Goal: Information Seeking & Learning: Learn about a topic

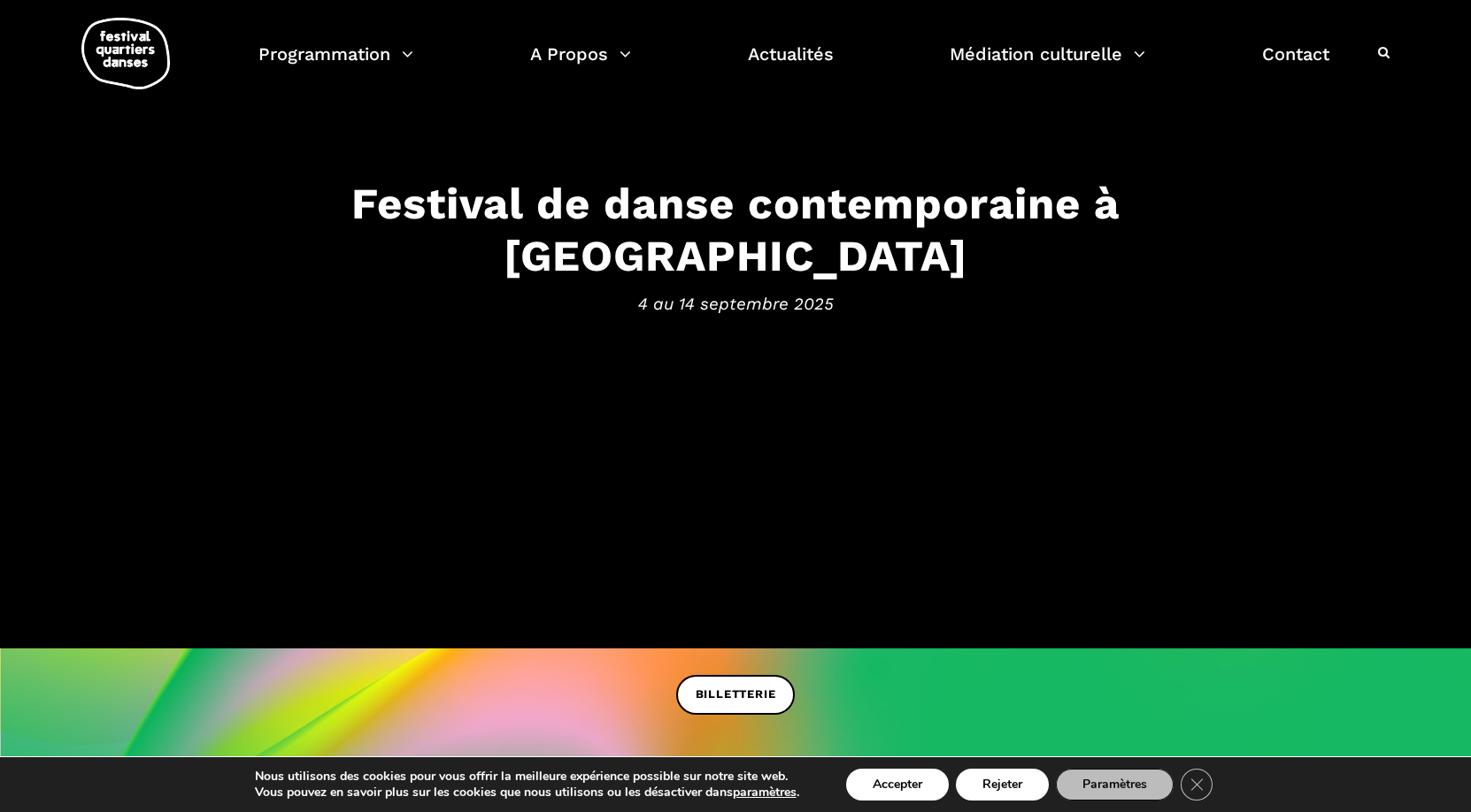
scroll to position [177, 0]
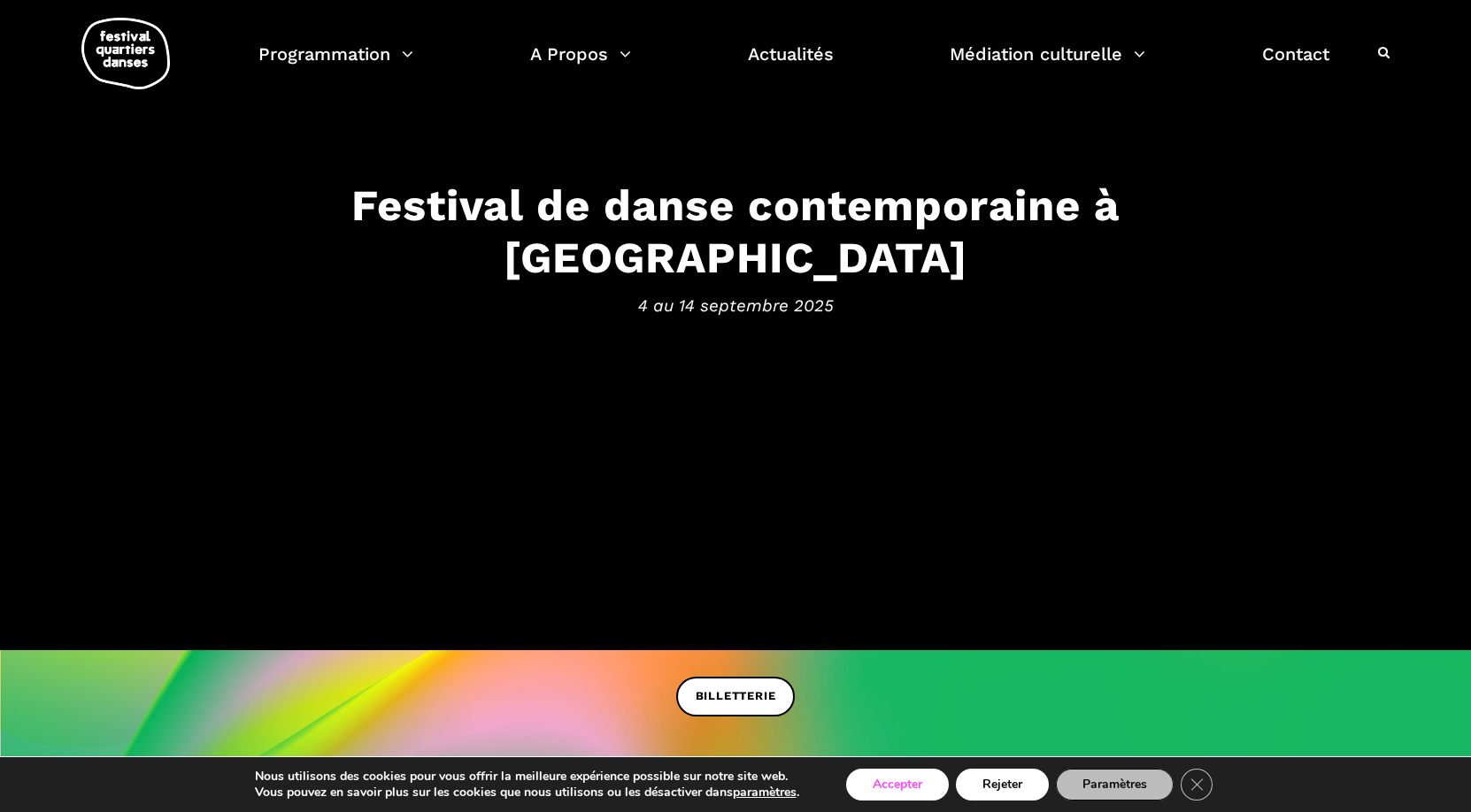
click at [881, 784] on button "Accepter" at bounding box center [898, 784] width 103 height 32
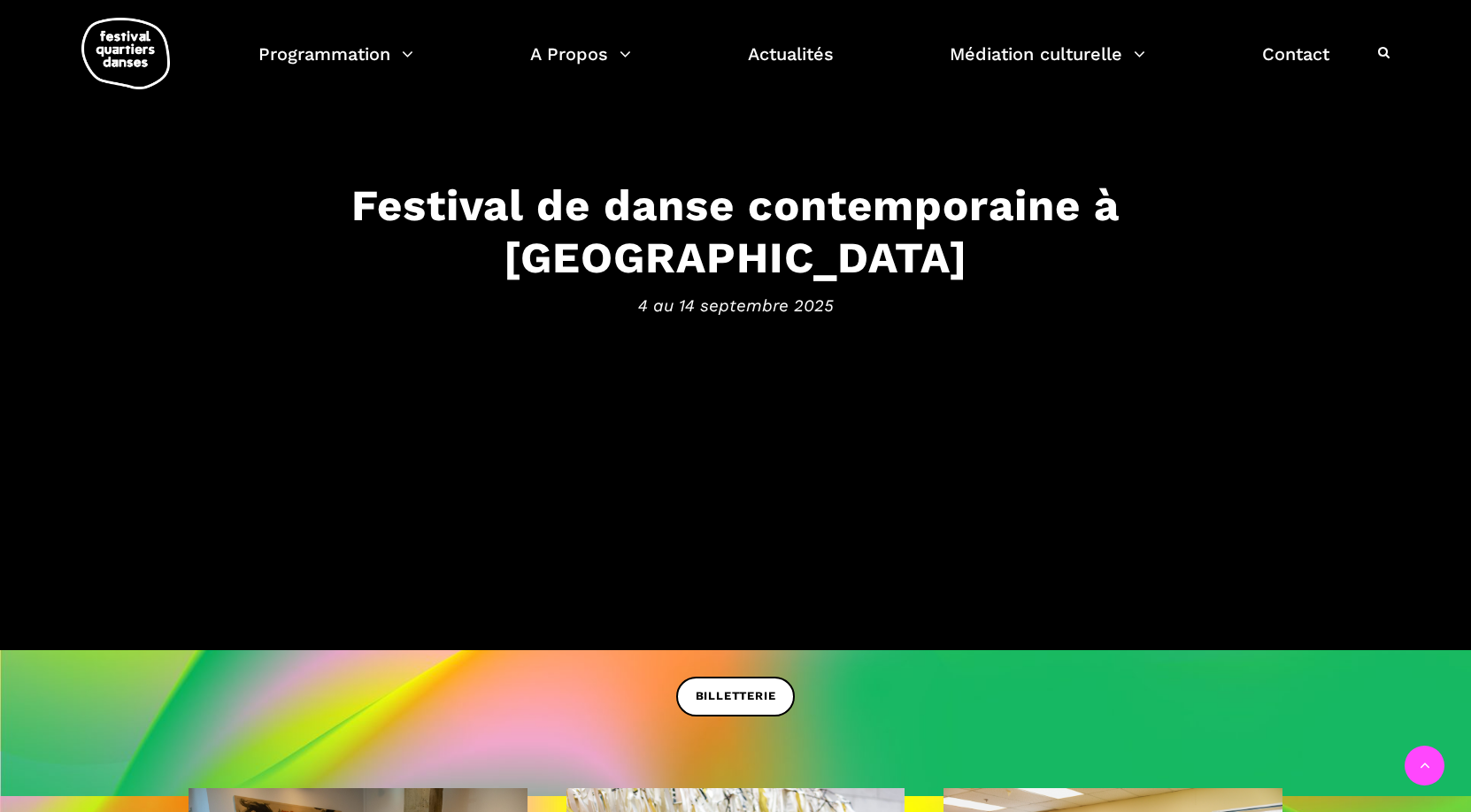
scroll to position [527, 0]
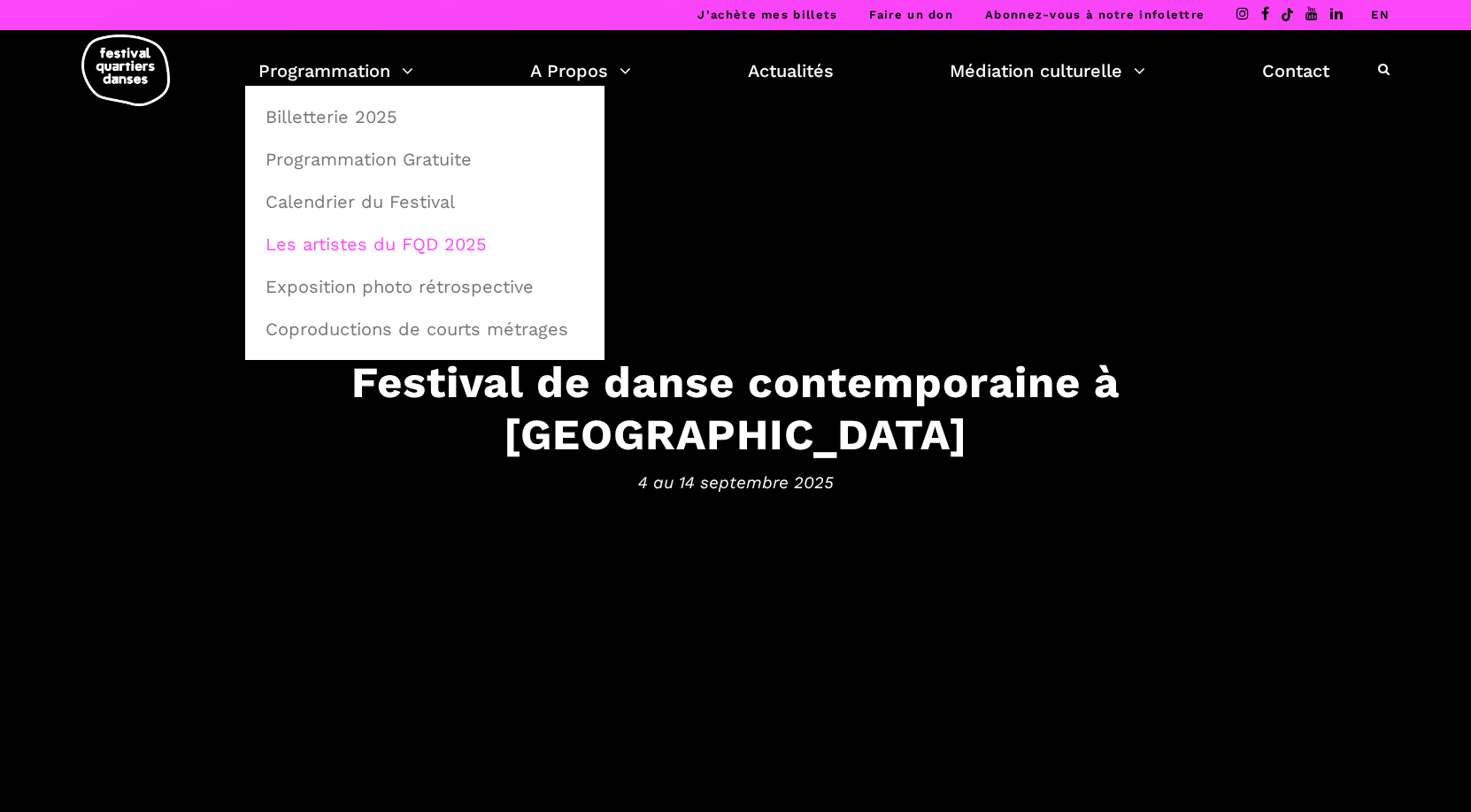
click at [343, 235] on link "Les artistes du FQD 2025" at bounding box center [424, 244] width 340 height 41
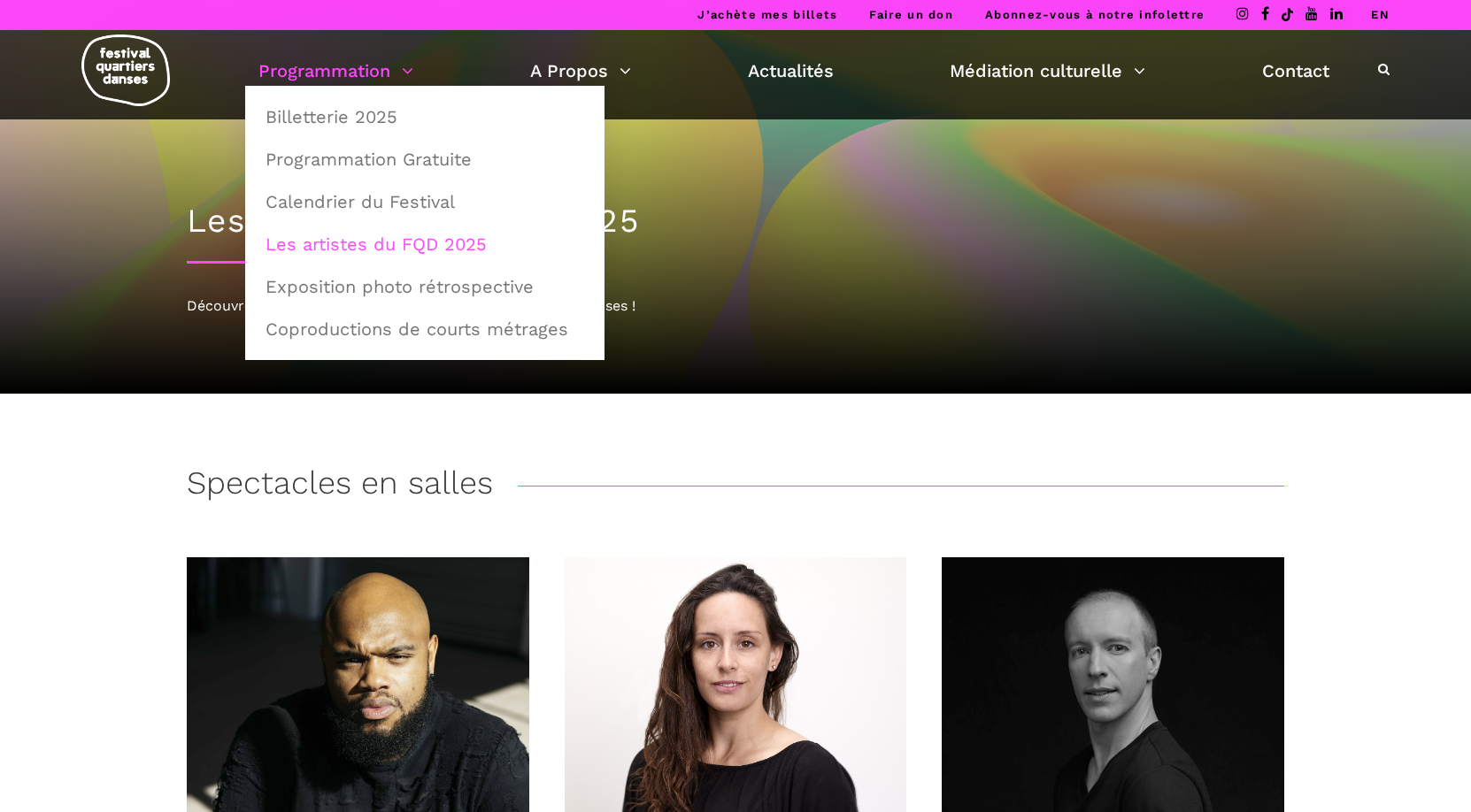
click at [407, 70] on link "Programmation" at bounding box center [336, 71] width 155 height 30
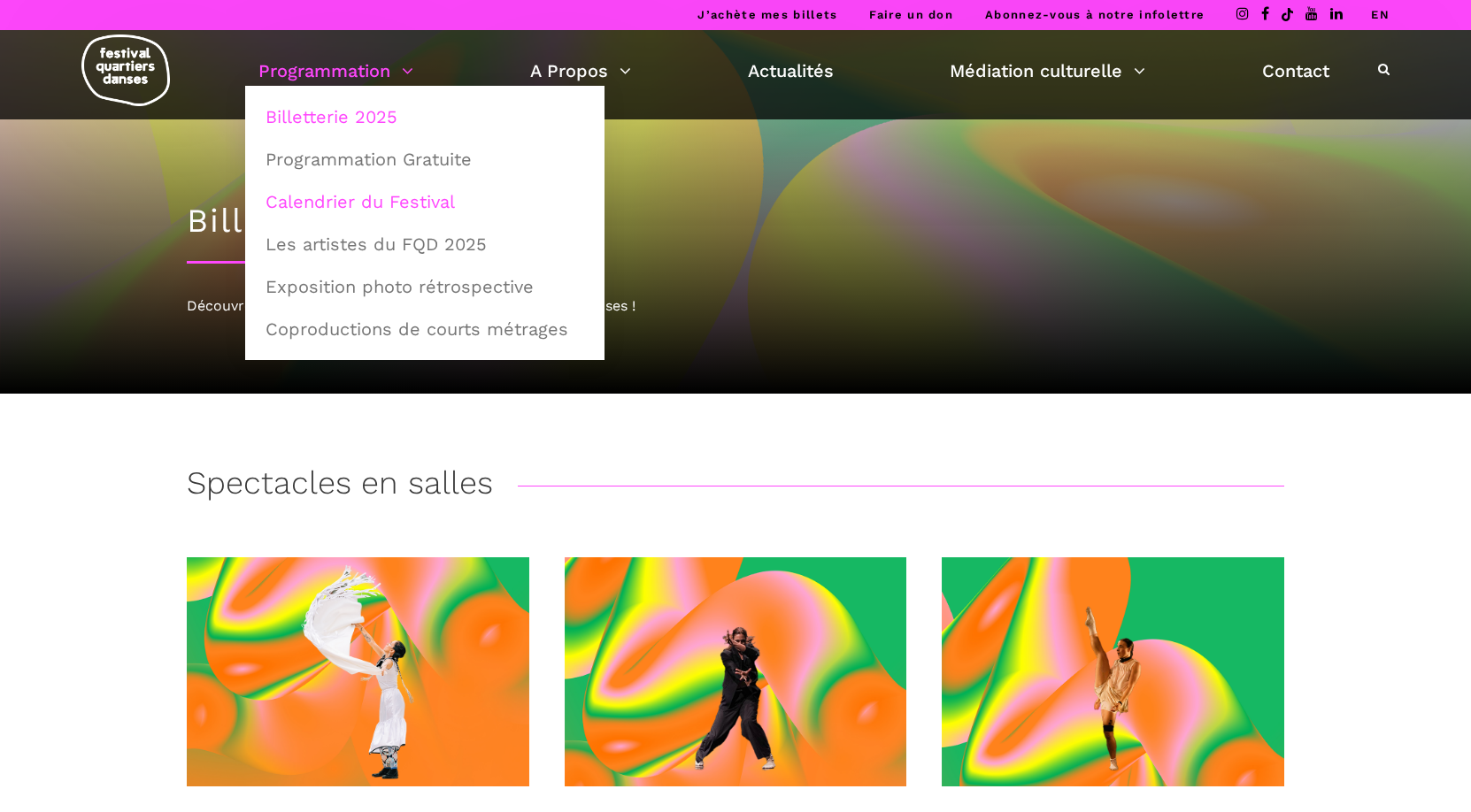
click at [352, 199] on link "Calendrier du Festival" at bounding box center [424, 201] width 340 height 41
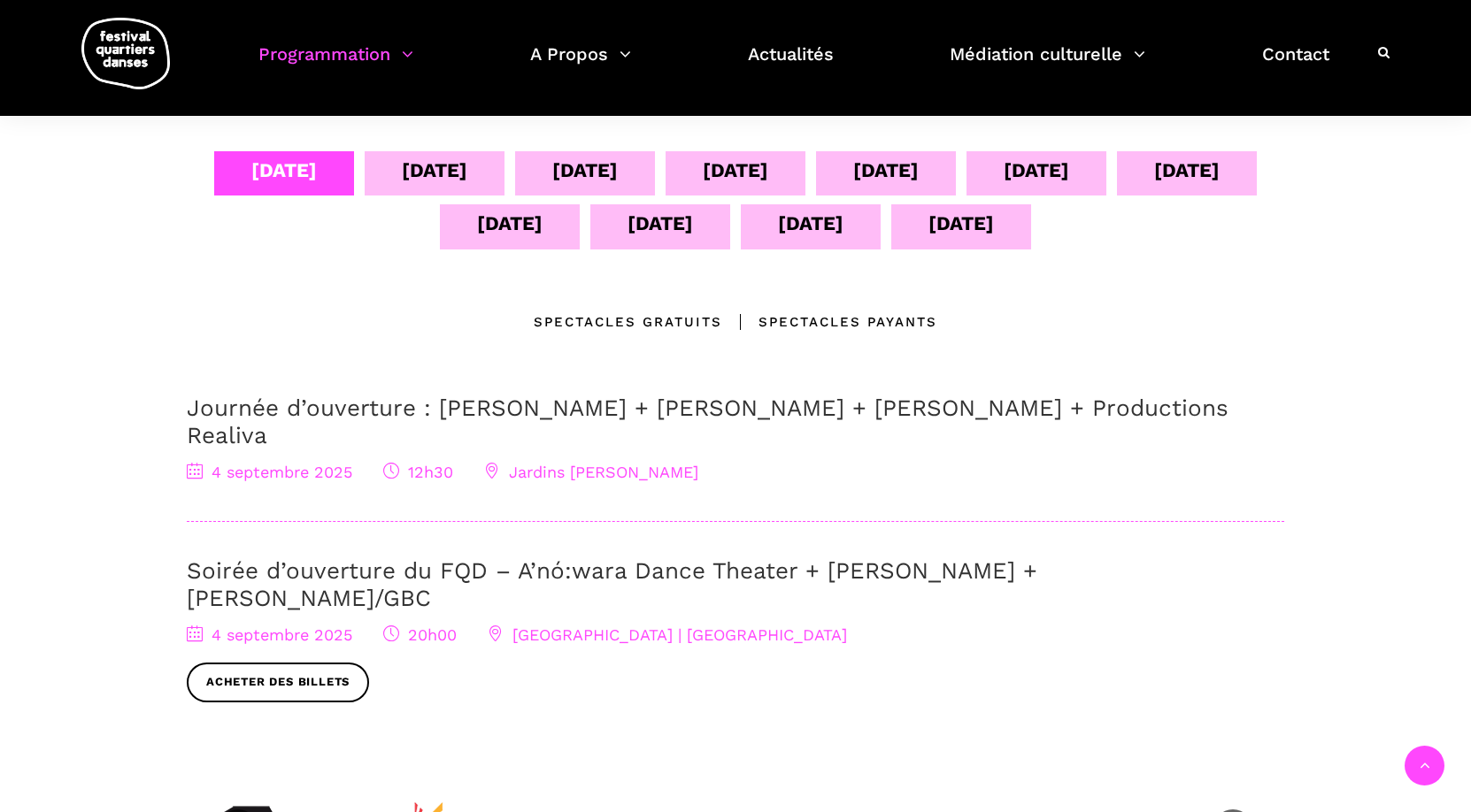
scroll to position [363, 0]
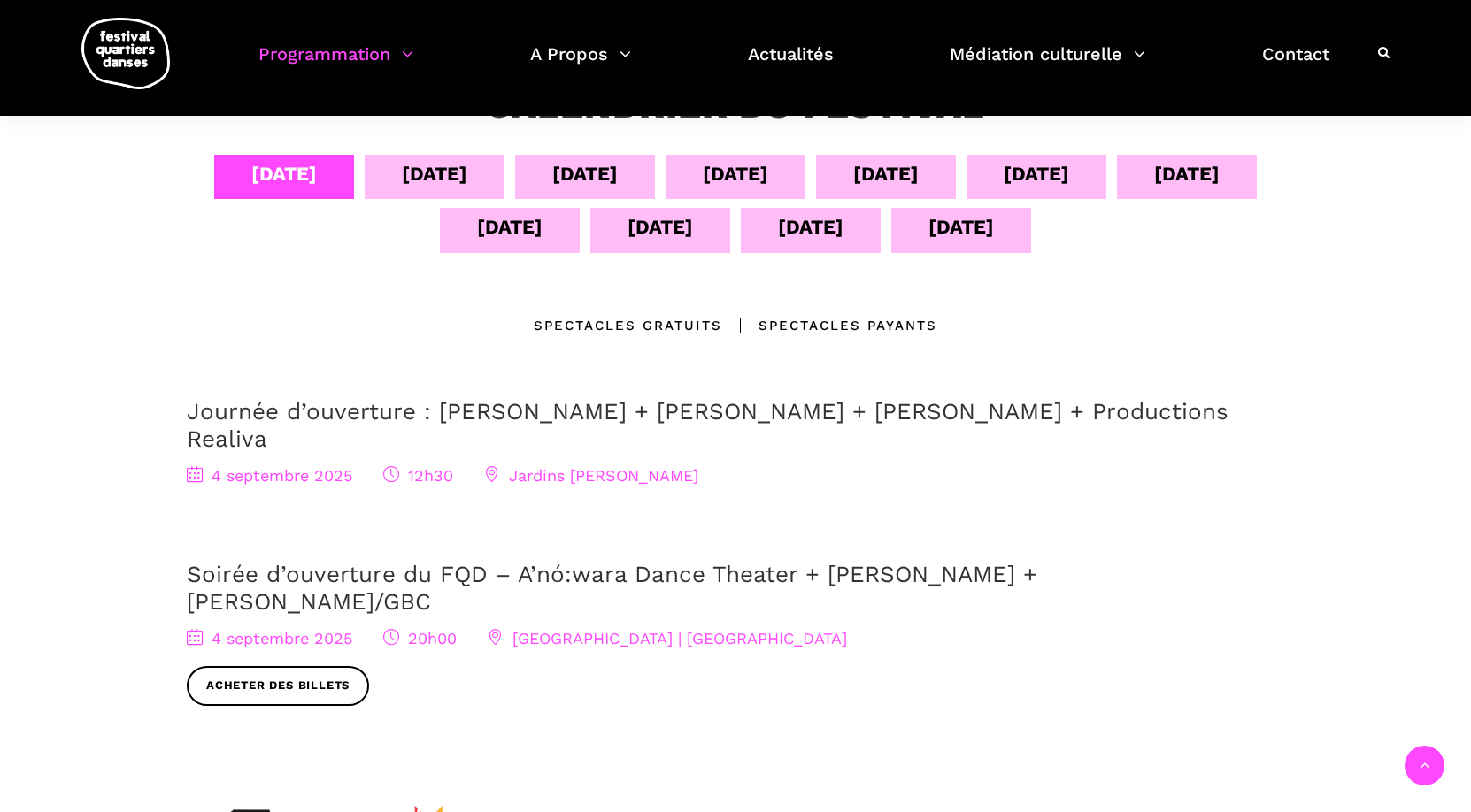
click at [783, 327] on div "Spectacles Payants" at bounding box center [830, 325] width 215 height 21
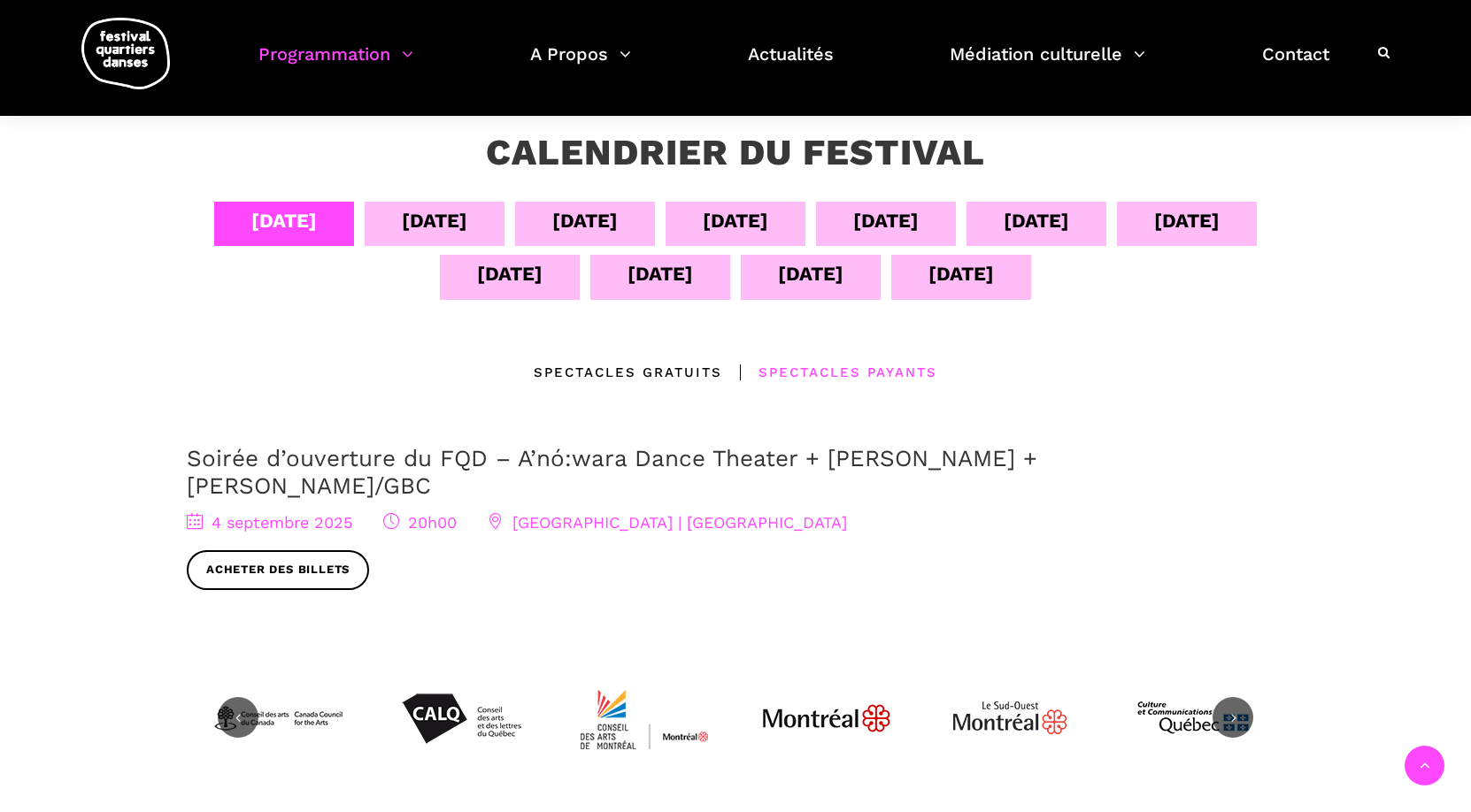
scroll to position [313, 0]
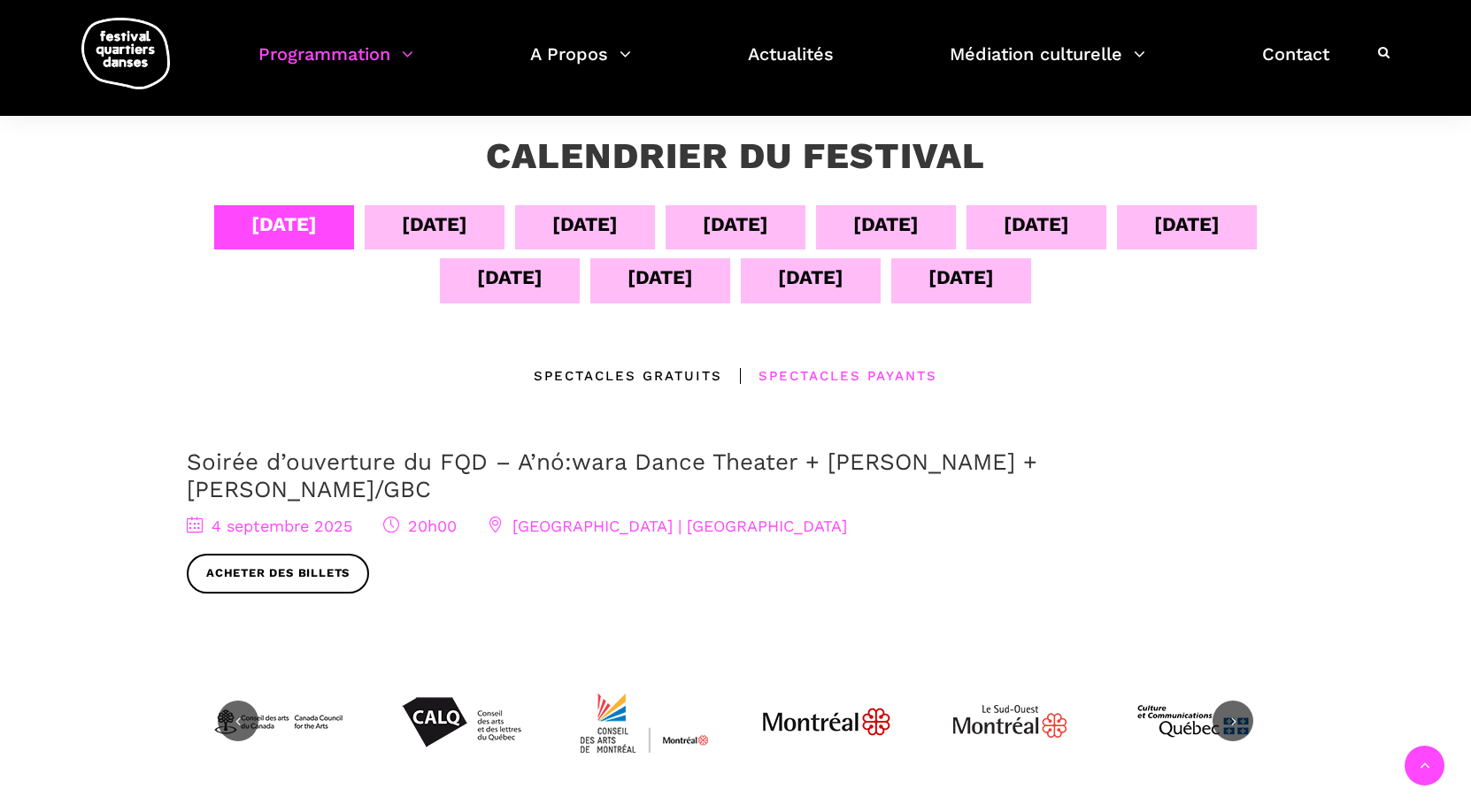
click at [499, 269] on div "11 sept" at bounding box center [510, 278] width 66 height 31
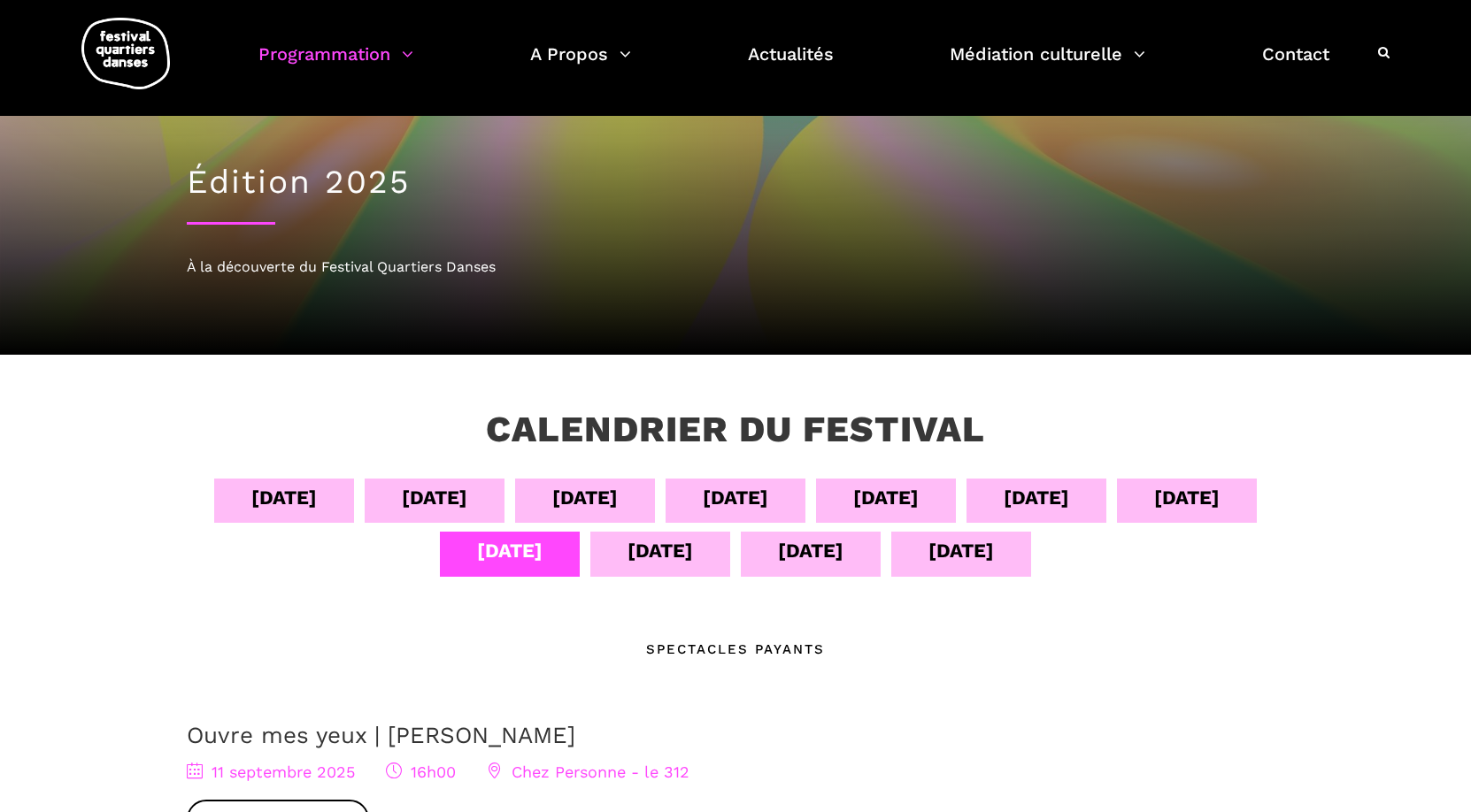
scroll to position [0, 0]
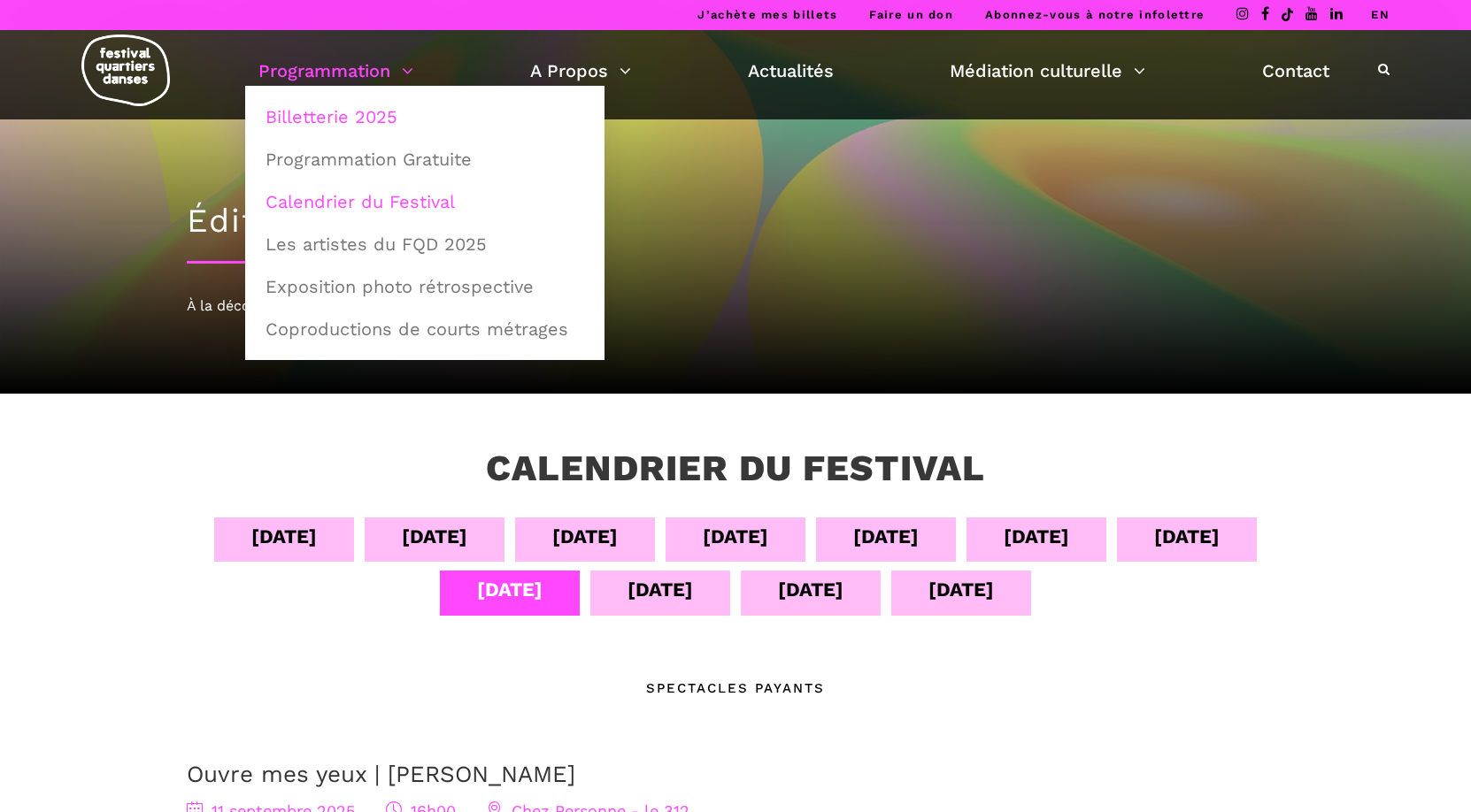
click at [333, 113] on link "Billetterie 2025" at bounding box center [424, 117] width 340 height 41
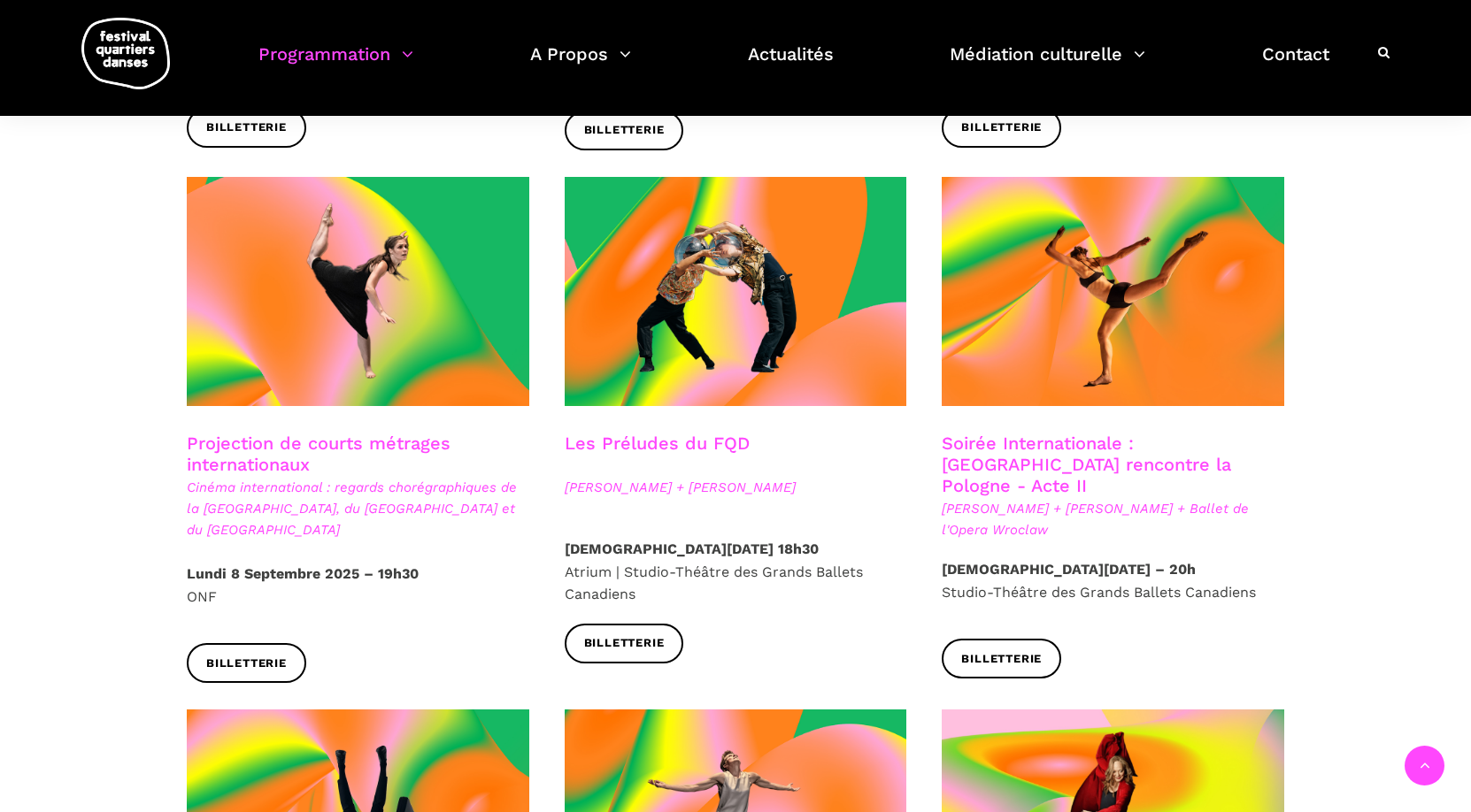
scroll to position [1433, 0]
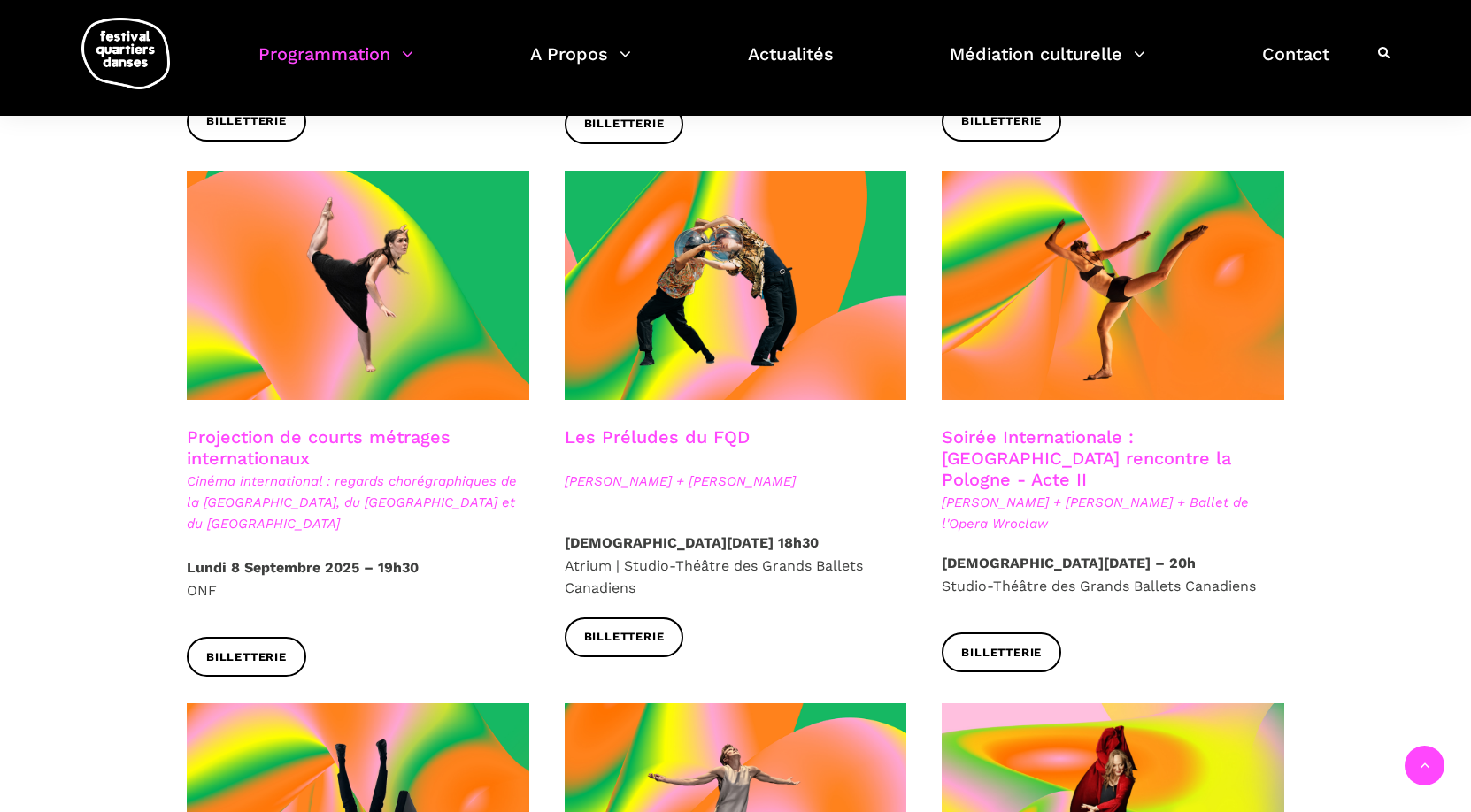
click at [697, 427] on link "Les Préludes du FQD" at bounding box center [657, 437] width 185 height 21
click at [1087, 433] on link "Soirée Internationale : Montréal rencontre la Pologne - Acte II" at bounding box center [1087, 459] width 290 height 64
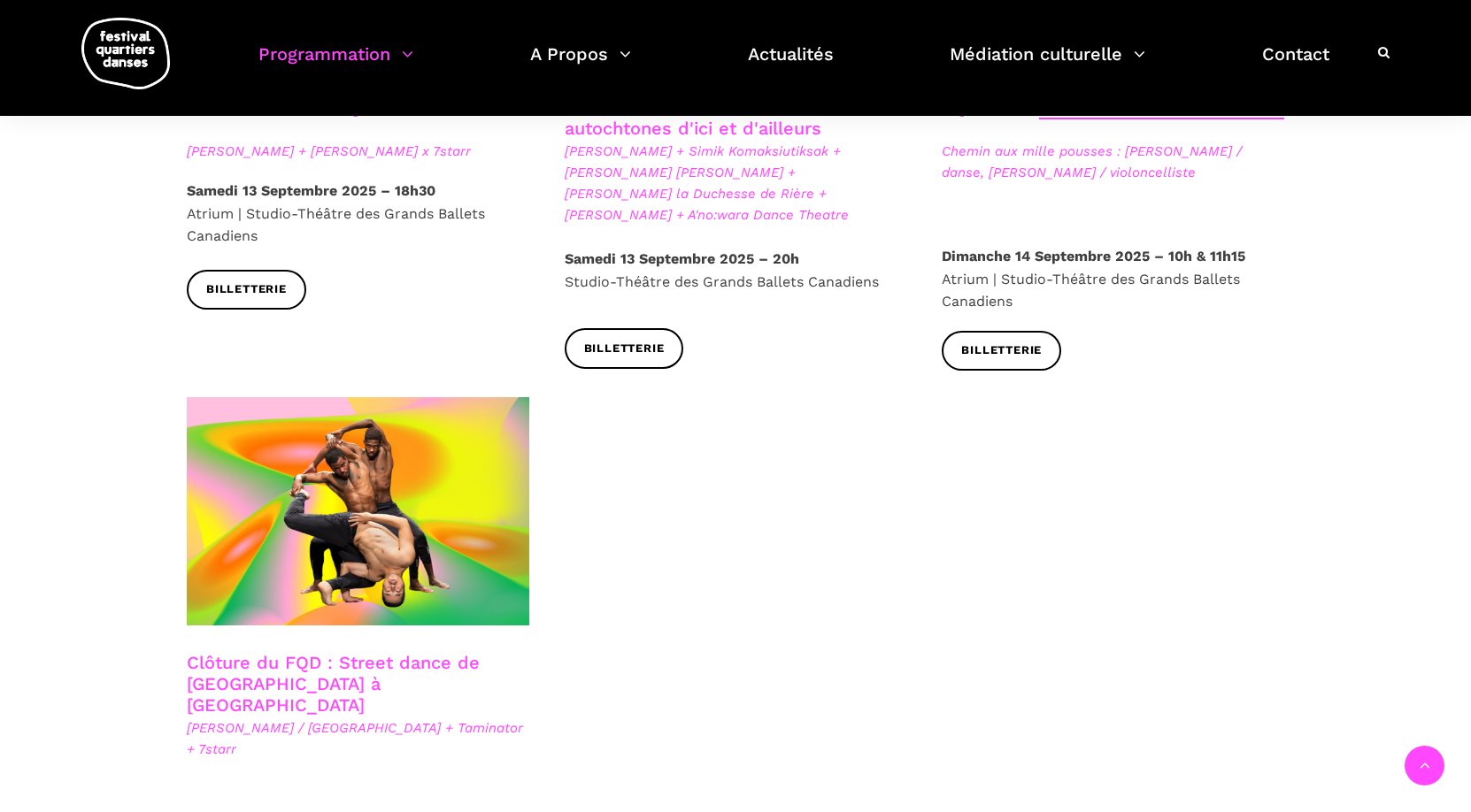
scroll to position [2831, 0]
click at [333, 651] on link "Clôture du FQD : Street dance de Copenhague à Montréal" at bounding box center [333, 683] width 293 height 64
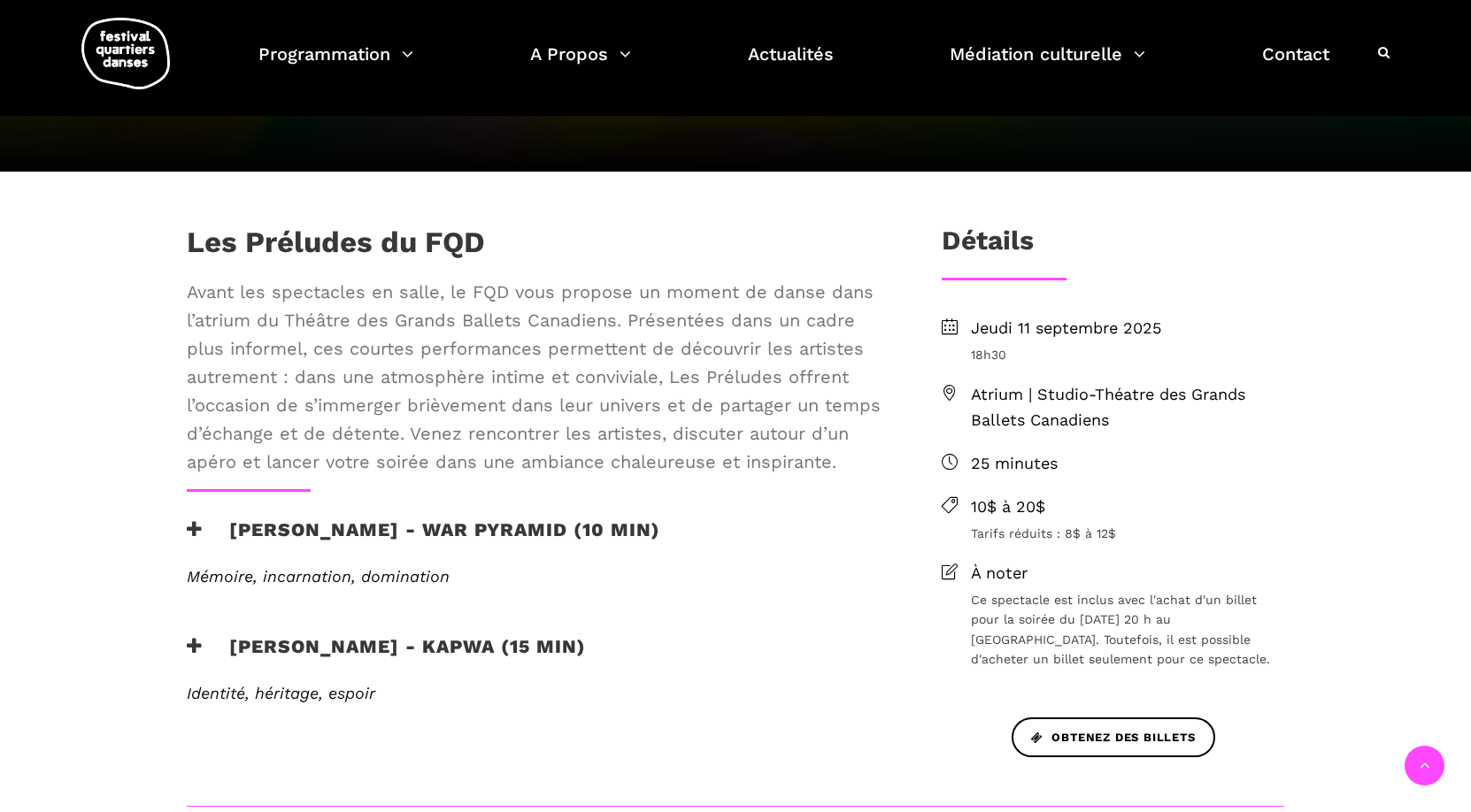
scroll to position [343, 0]
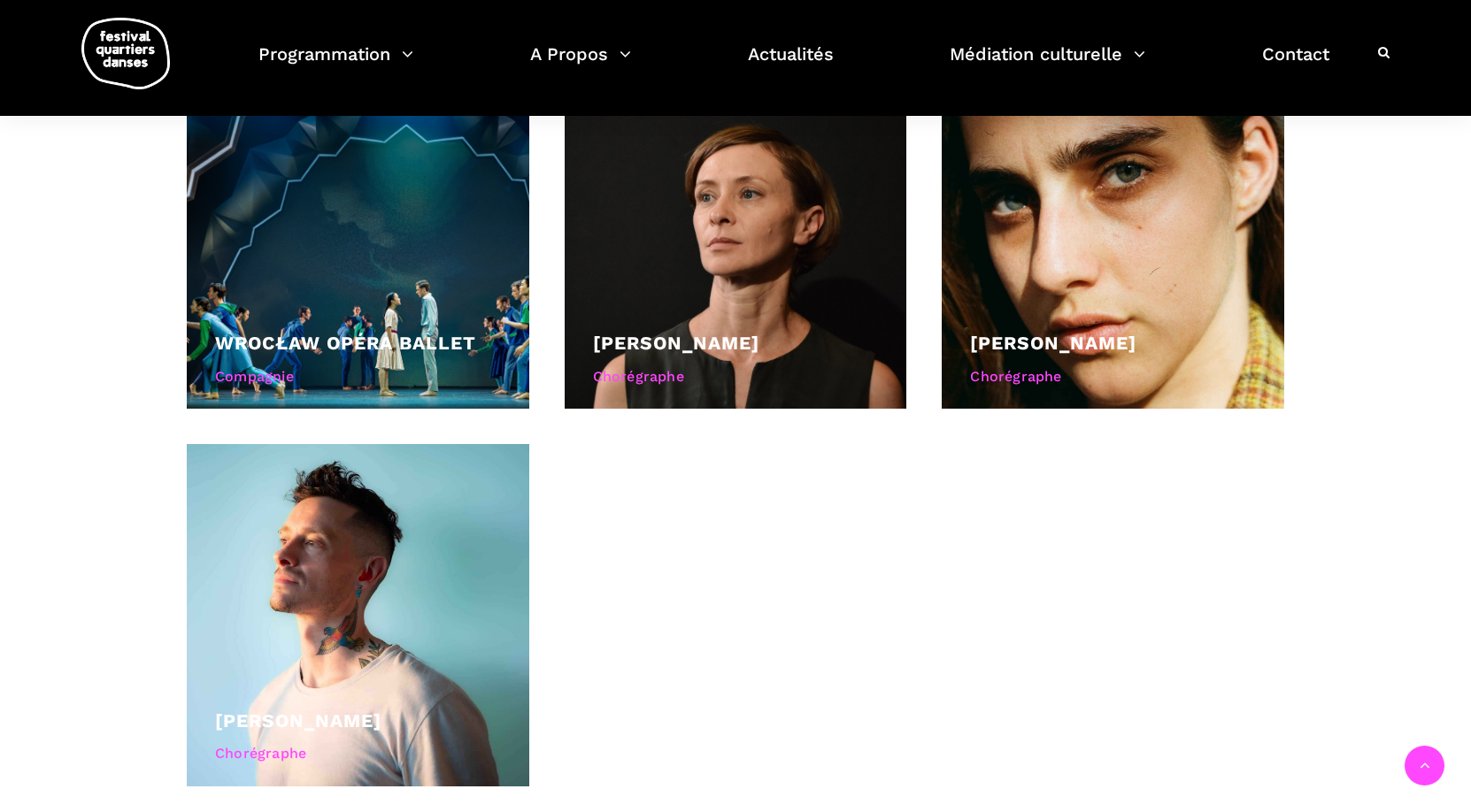
scroll to position [1502, 0]
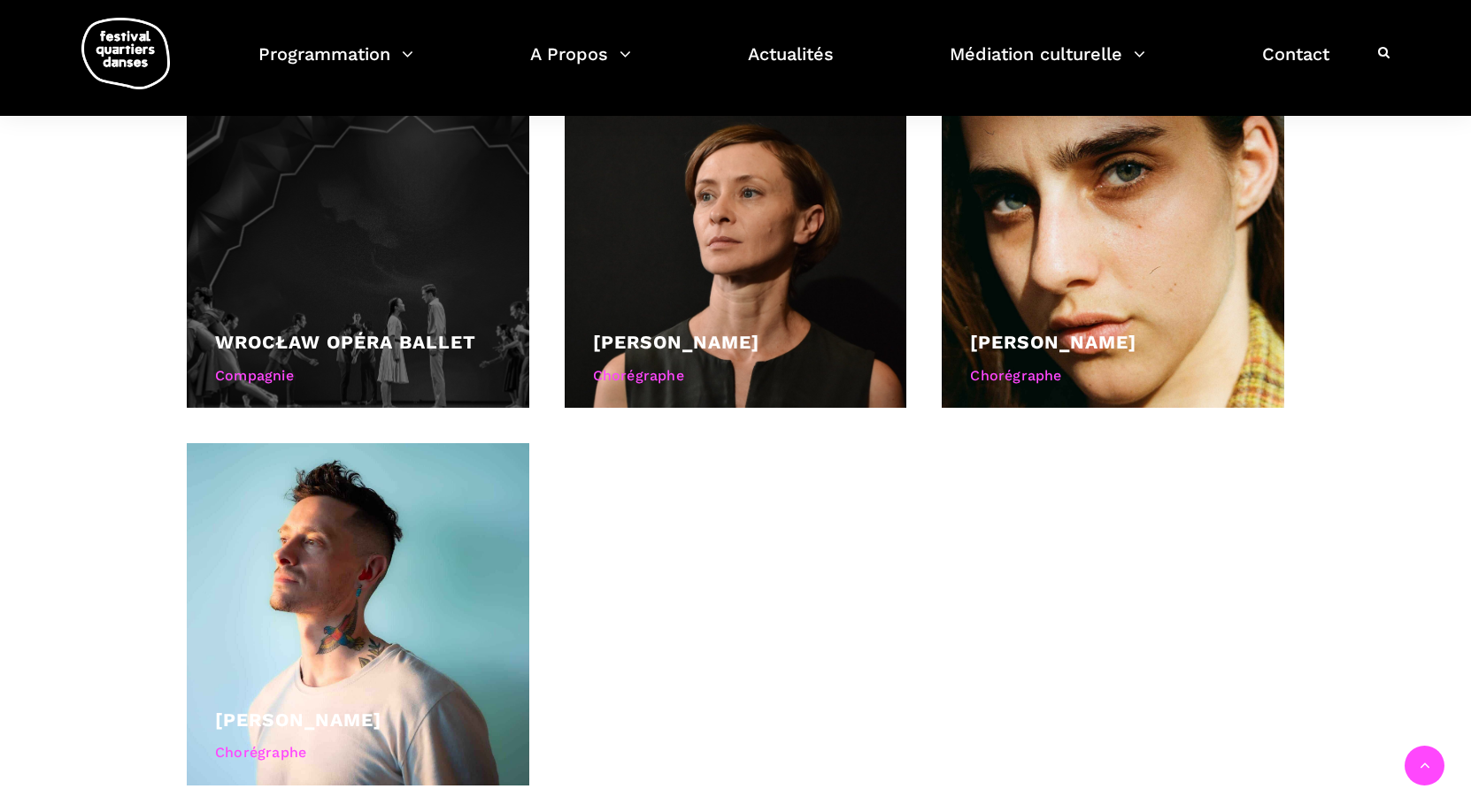
click at [437, 349] on link "Wrocław Opéra Ballet" at bounding box center [346, 342] width 261 height 22
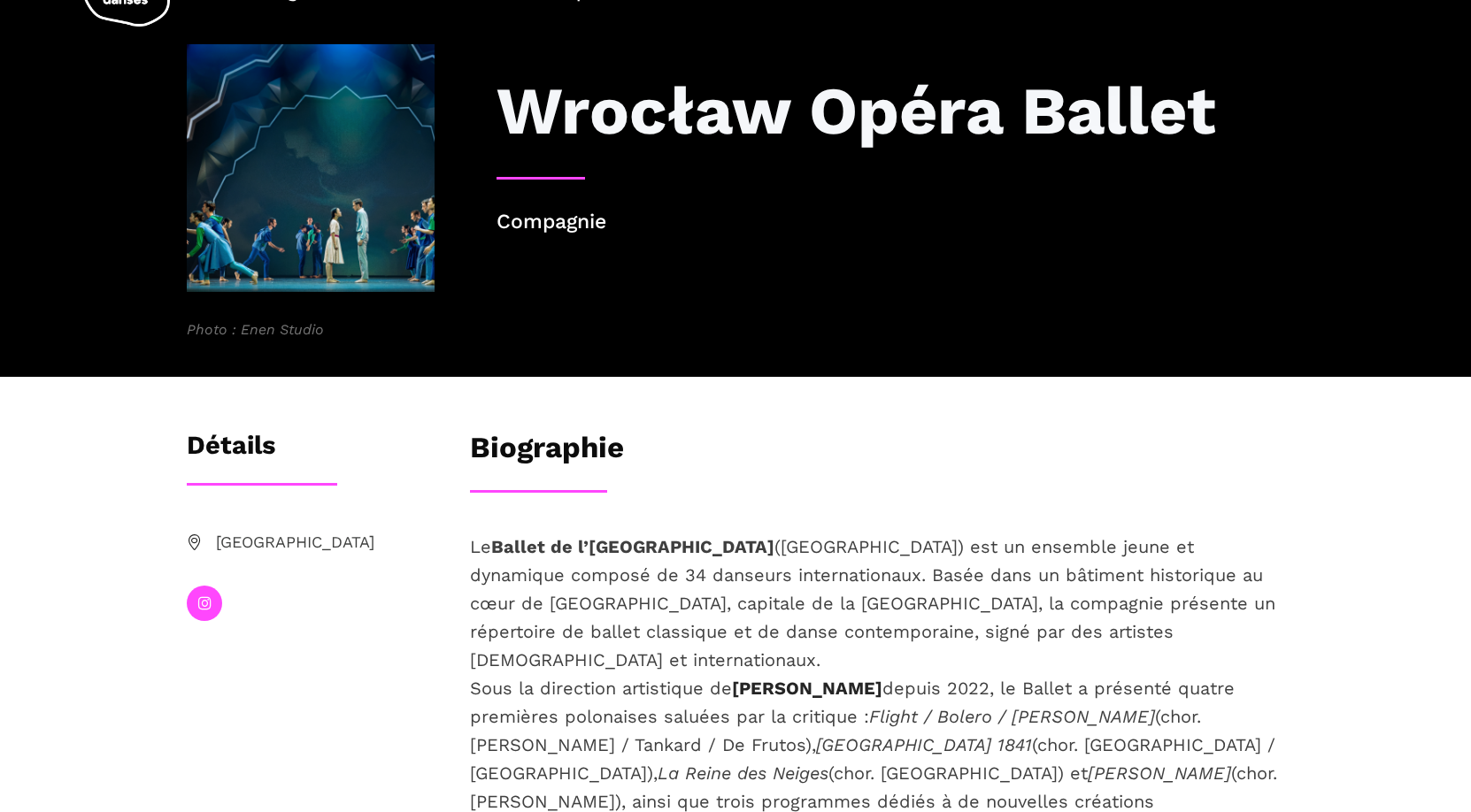
scroll to position [118, 0]
